Goal: Information Seeking & Learning: Learn about a topic

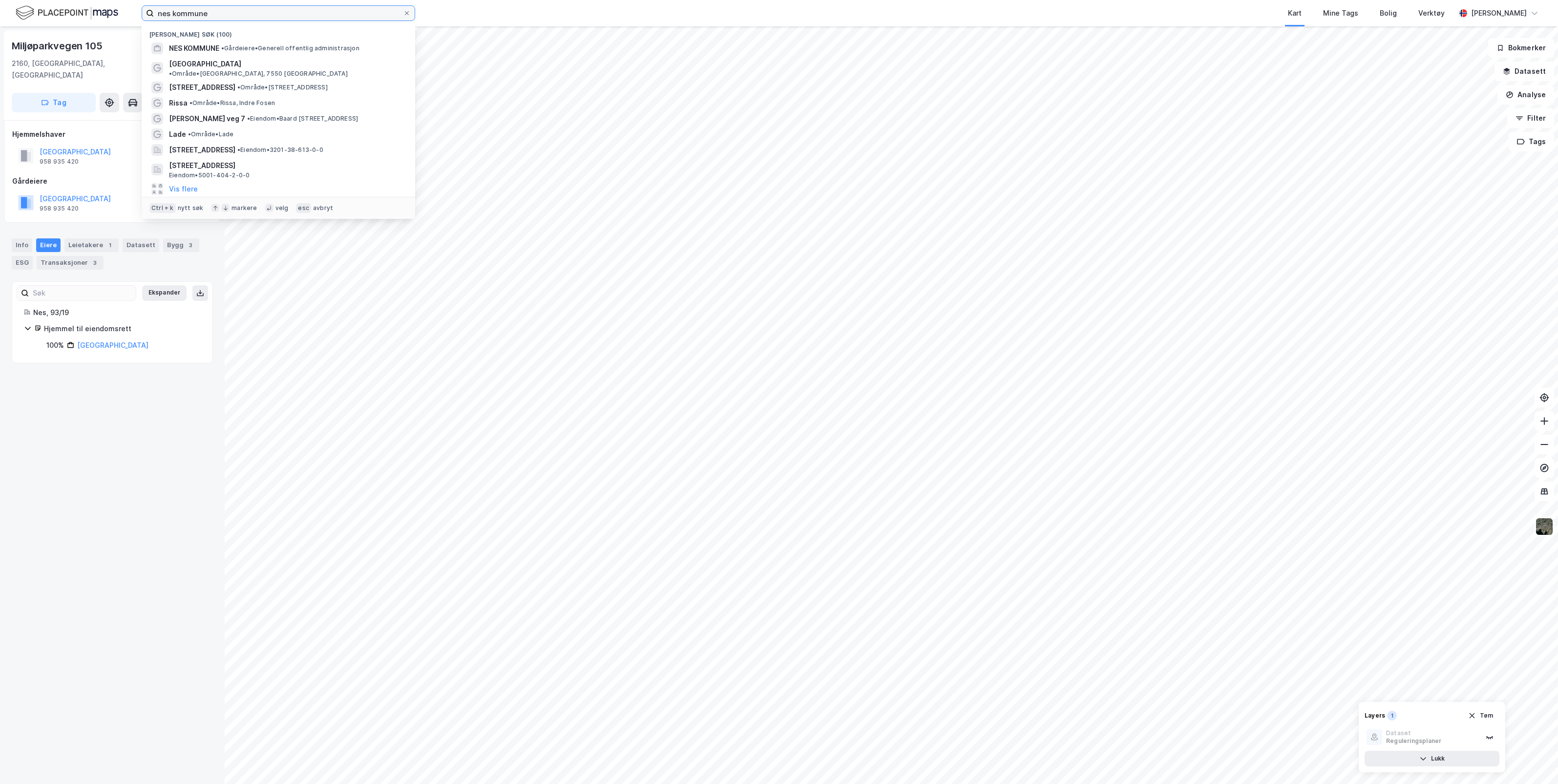
drag, startPoint x: 267, startPoint y: 16, endPoint x: 121, endPoint y: 17, distance: 146.0
click at [121, 17] on div "nes kommune [GEOGRAPHIC_DATA] søk (100) [GEOGRAPHIC_DATA] • Gårdeiere • Generel…" at bounding box center [779, 13] width 1558 height 27
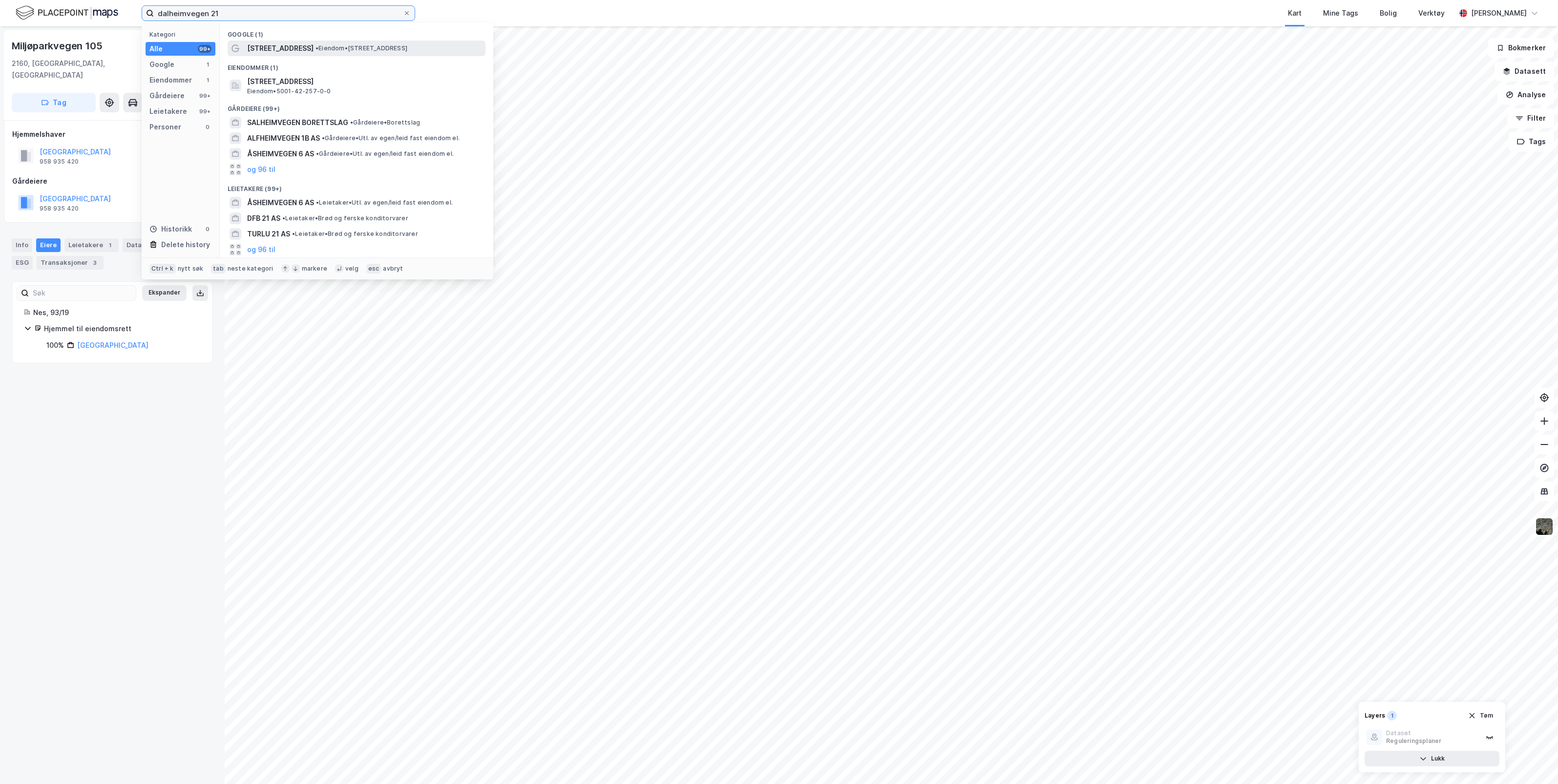
type input "dalheimvegen 21"
click at [340, 49] on span "• Eiendom • [STREET_ADDRESS]" at bounding box center [361, 48] width 92 height 8
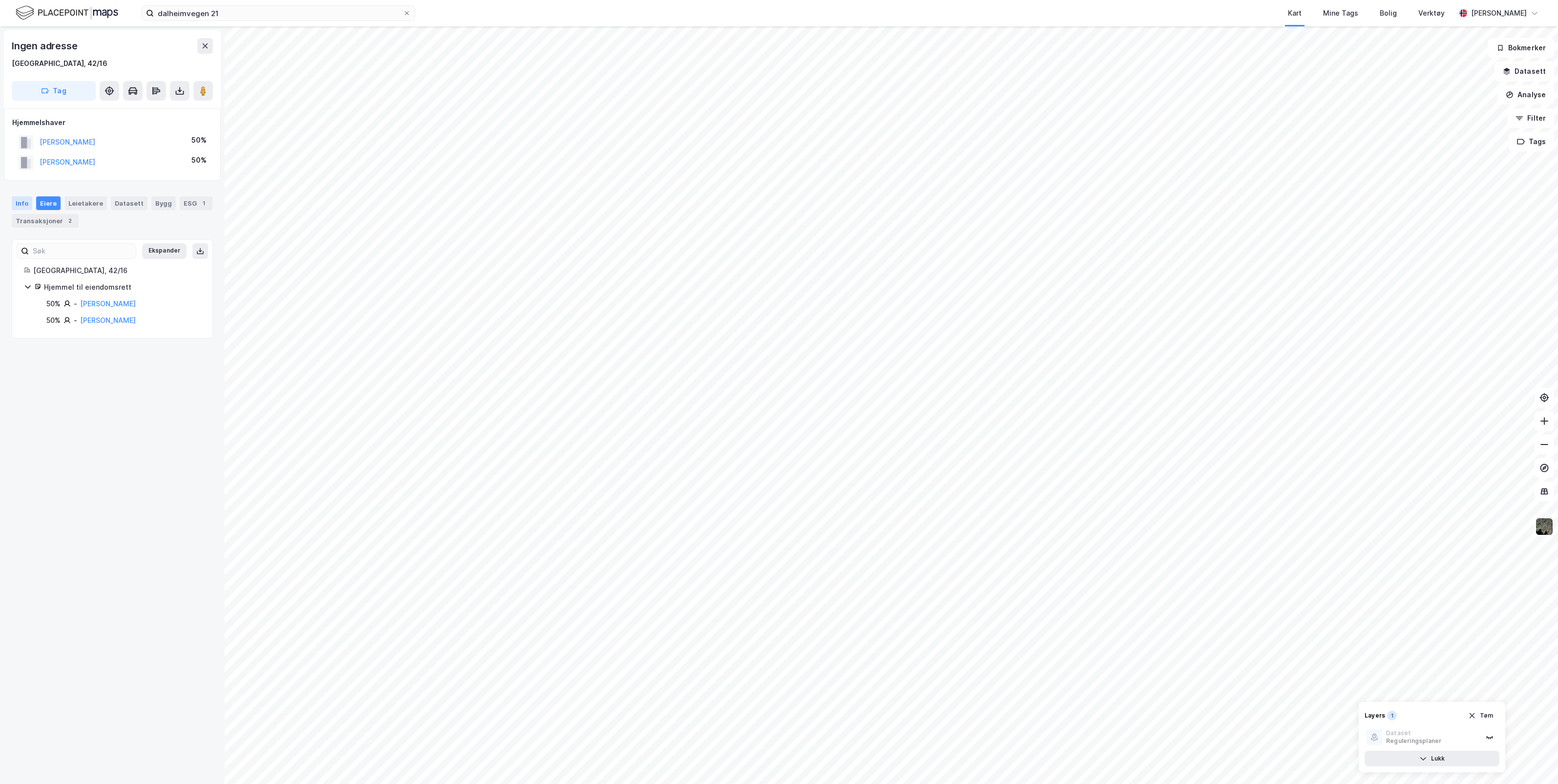
click at [17, 201] on div "Info" at bounding box center [22, 203] width 20 height 14
